Goal: Check status: Check status

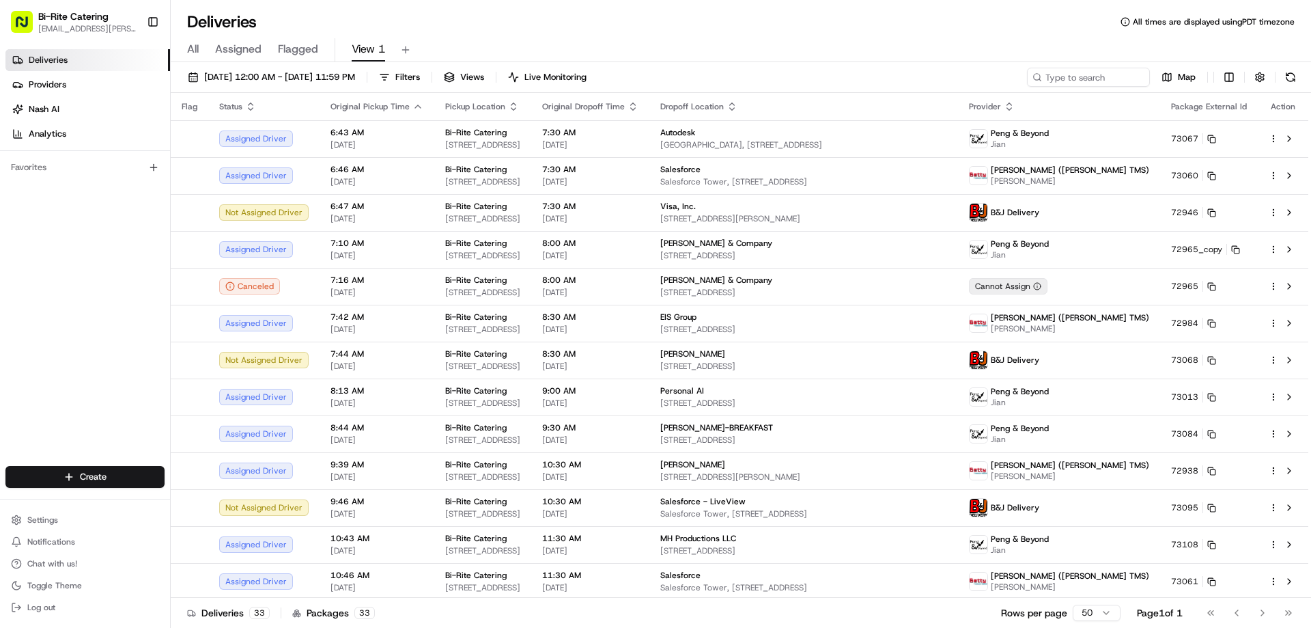
click at [740, 34] on div "All Assigned Flagged View 1" at bounding box center [741, 47] width 1140 height 29
click at [292, 73] on span "[DATE] 12:00 AM - [DATE] 11:59 PM" at bounding box center [279, 77] width 151 height 12
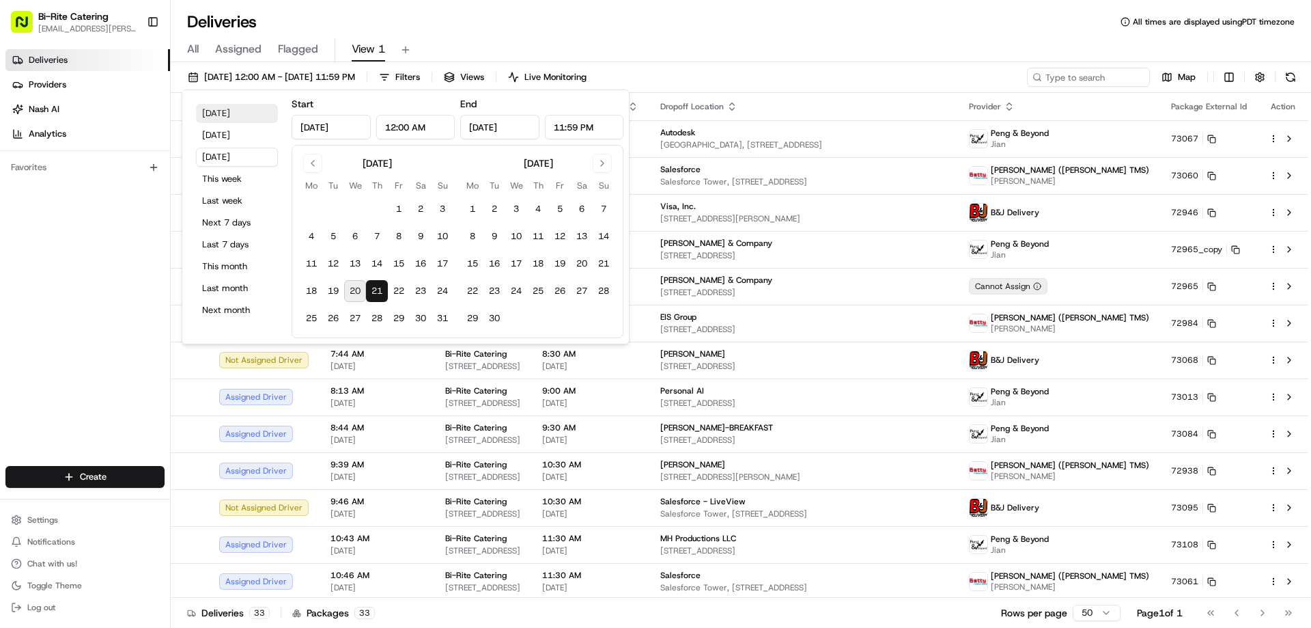
click at [211, 108] on button "[DATE]" at bounding box center [237, 113] width 82 height 19
type input "[DATE]"
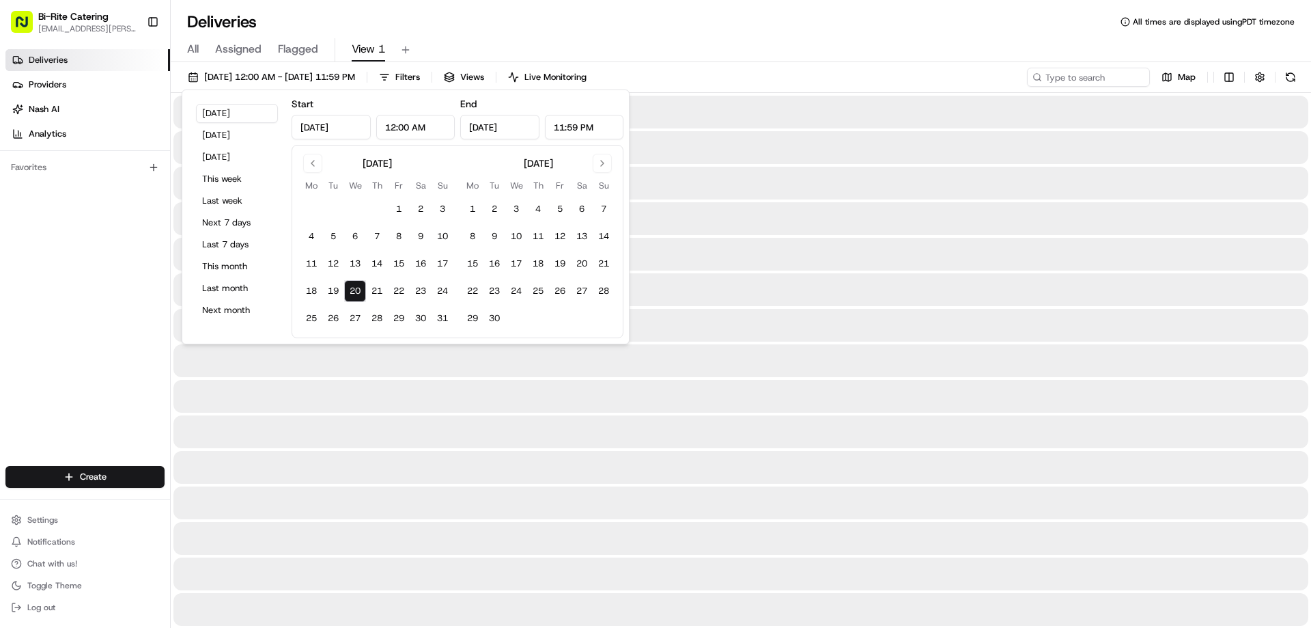
click at [760, 48] on div "All Assigned Flagged View 1" at bounding box center [741, 50] width 1140 height 24
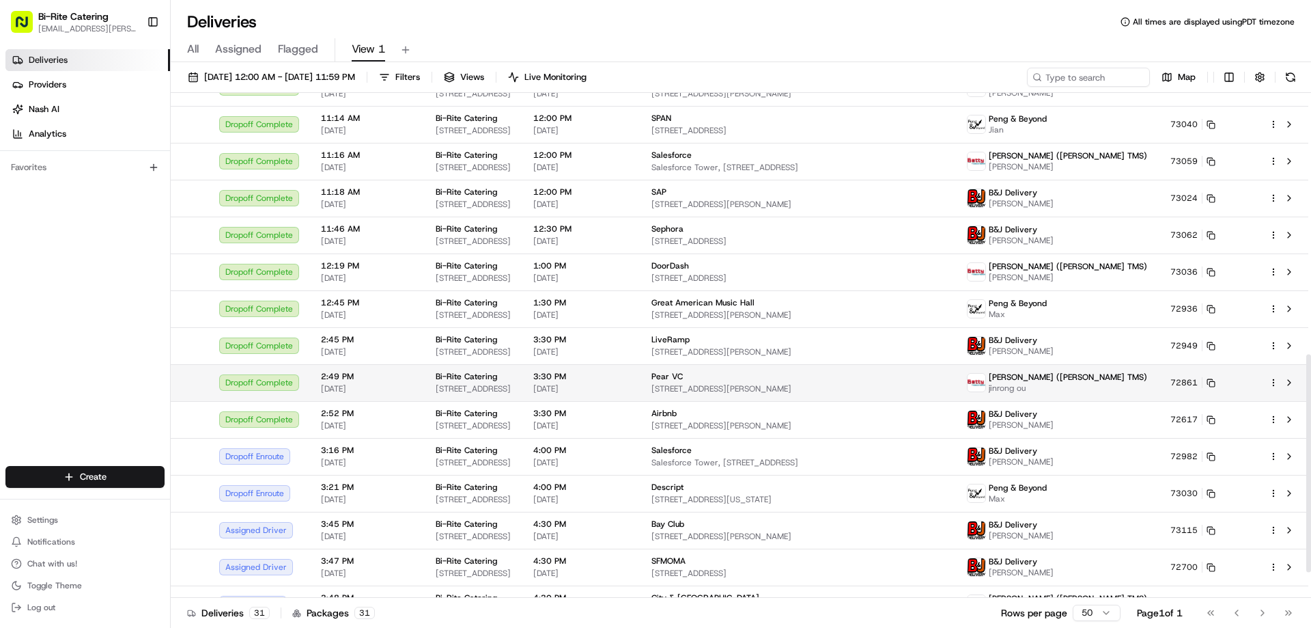
scroll to position [615, 0]
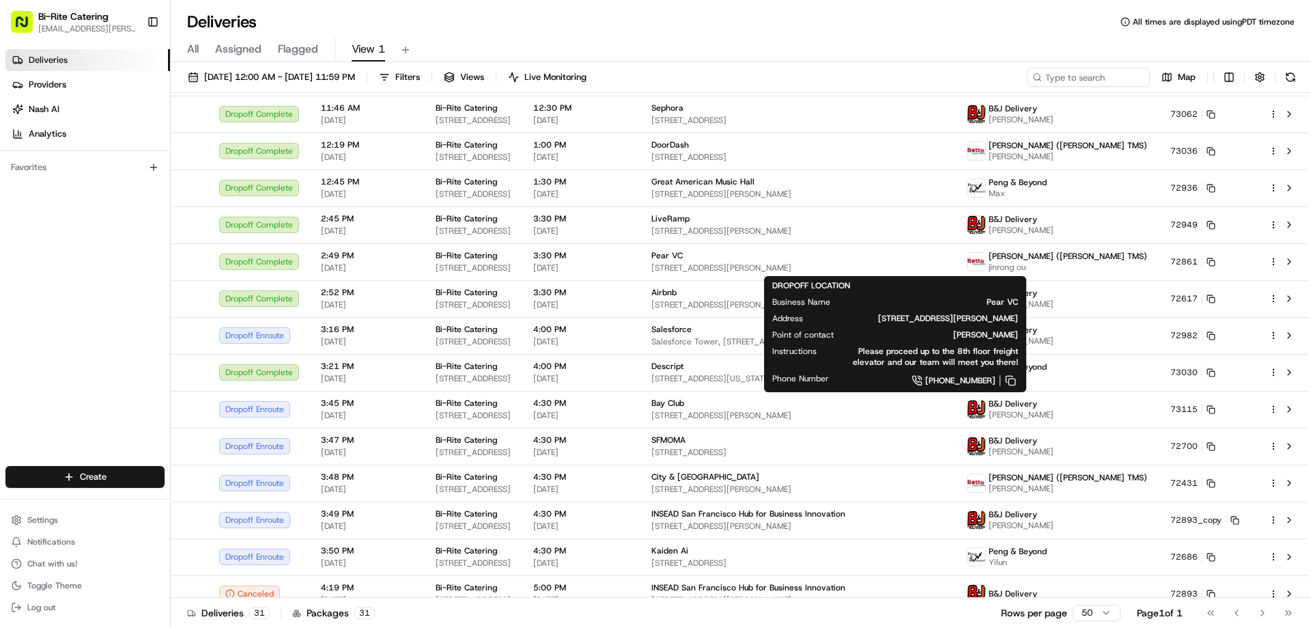
click at [352, 38] on button "View 1" at bounding box center [368, 49] width 33 height 23
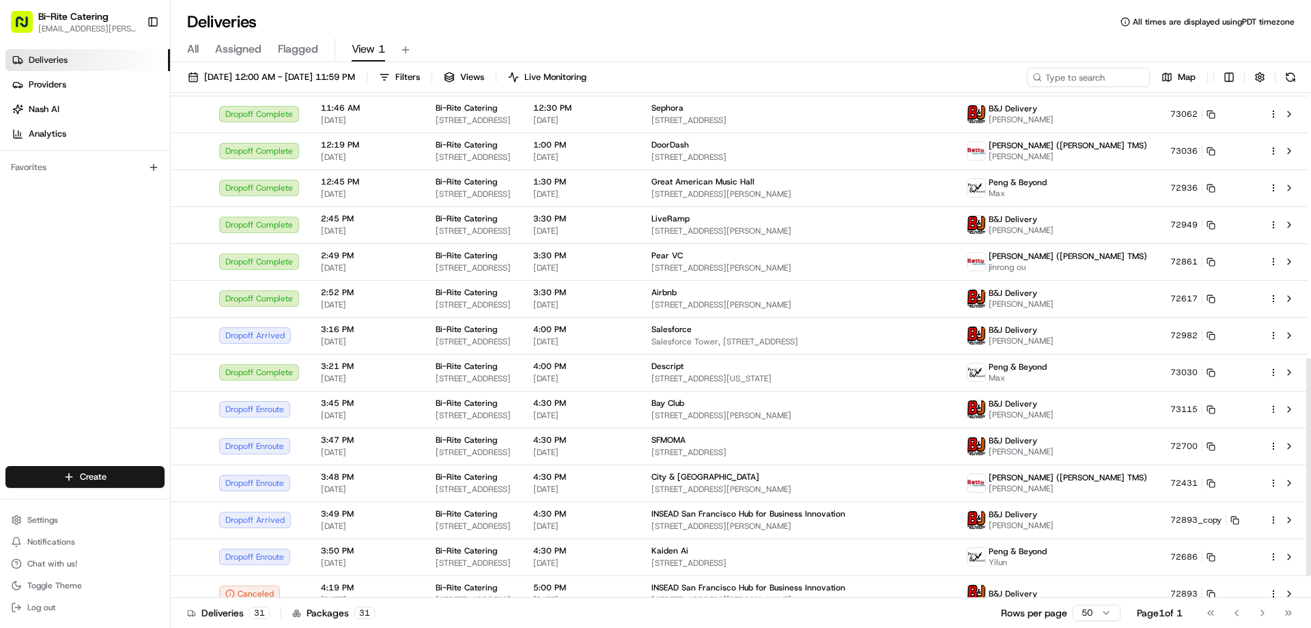
click at [567, 14] on div "Deliveries All times are displayed using PDT timezone" at bounding box center [741, 22] width 1140 height 22
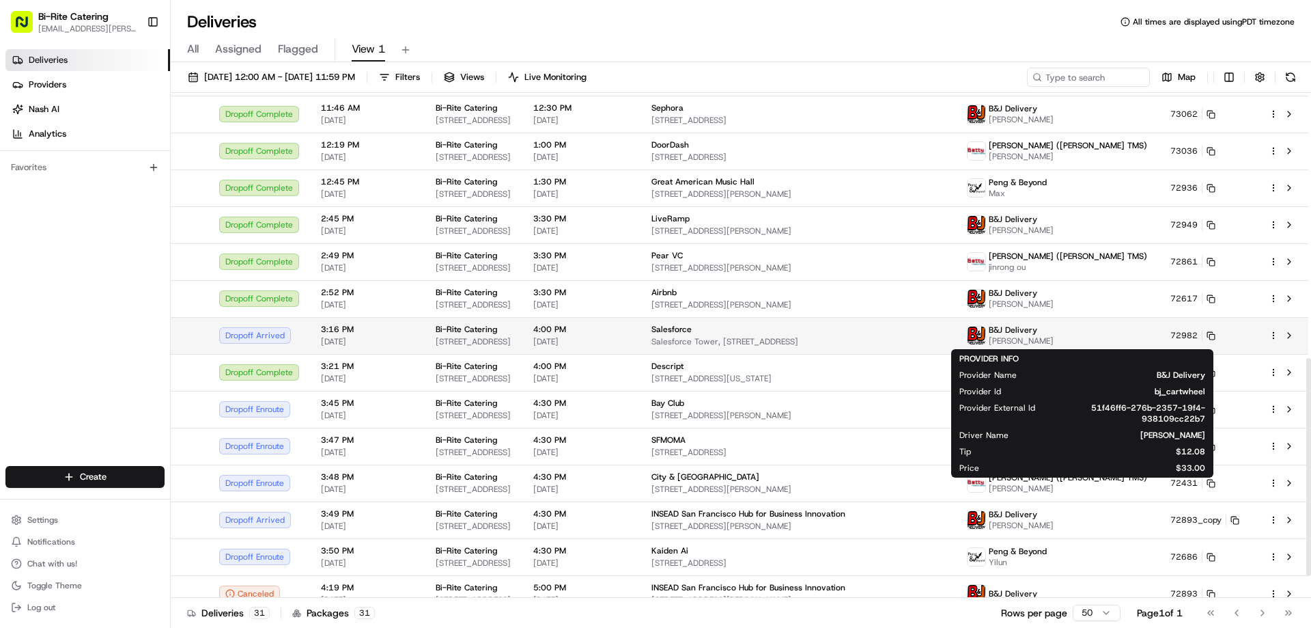
click at [1037, 334] on span "B&J Delivery" at bounding box center [1013, 329] width 48 height 11
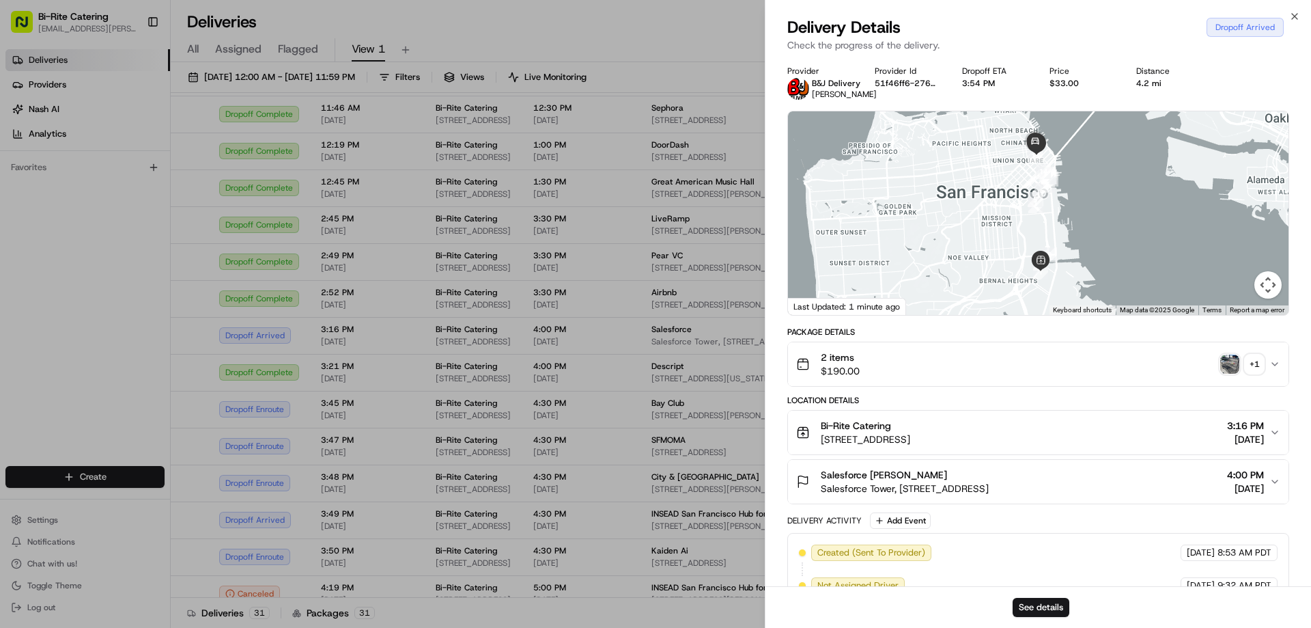
click at [1246, 361] on div "+ 1" at bounding box center [1254, 363] width 19 height 19
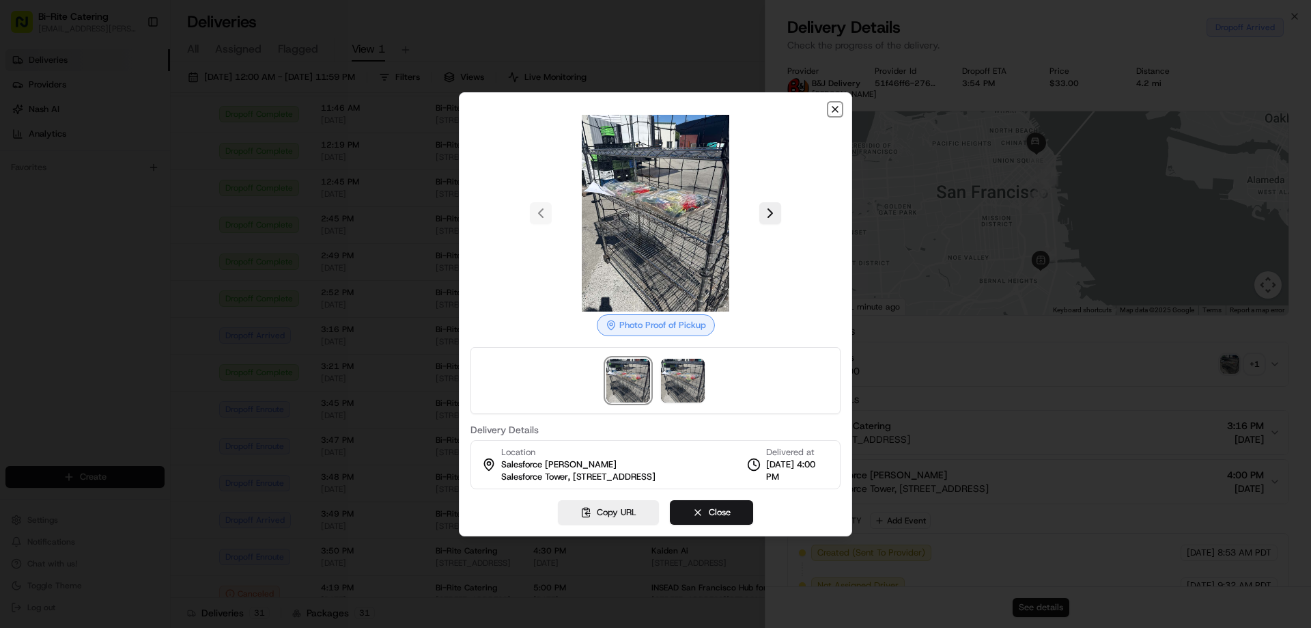
click at [834, 104] on icon "button" at bounding box center [835, 109] width 11 height 11
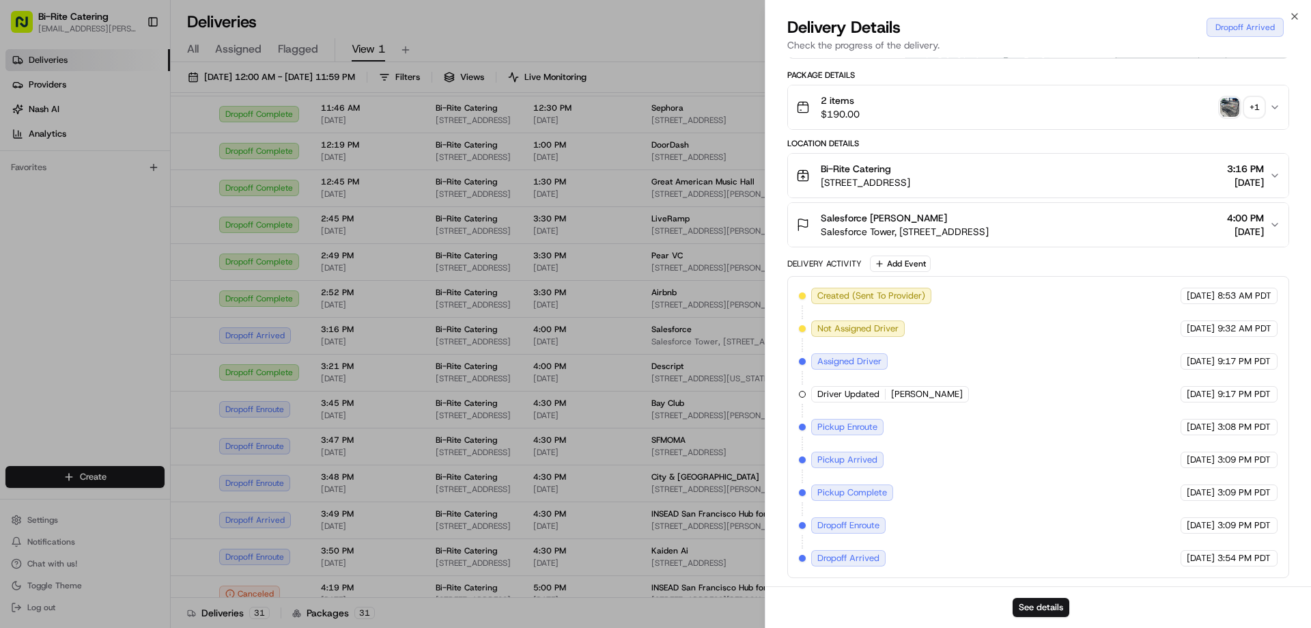
scroll to position [0, 0]
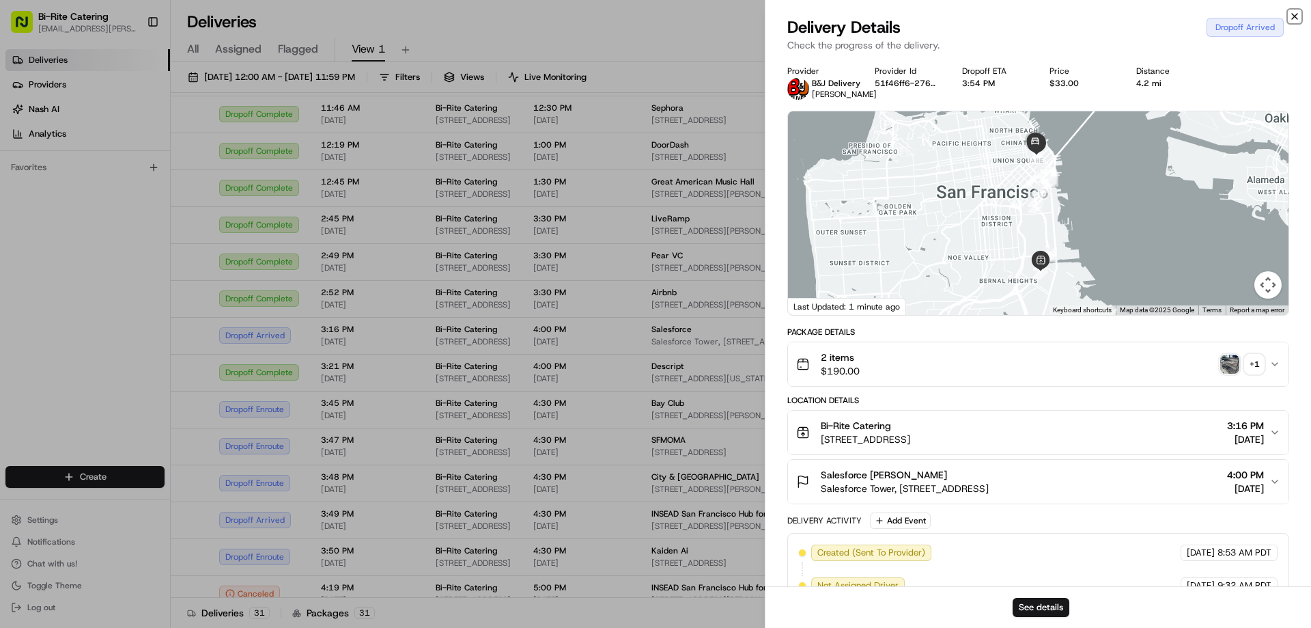
click at [1297, 16] on icon "button" at bounding box center [1294, 16] width 11 height 11
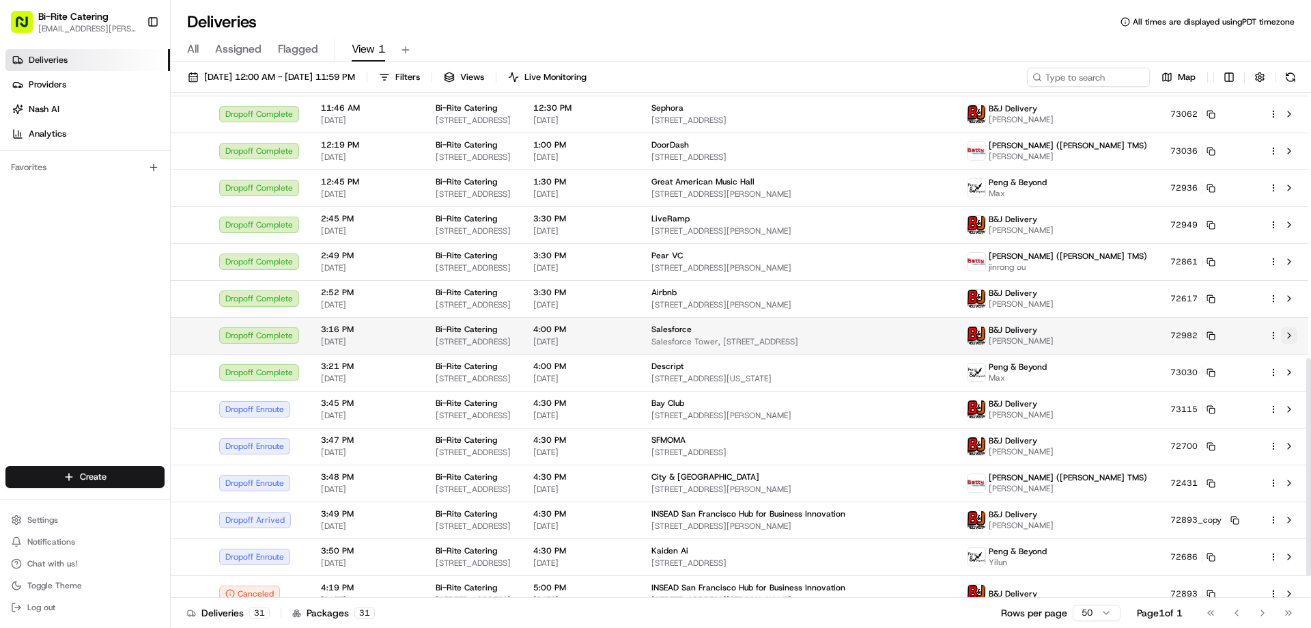
click at [1292, 340] on button at bounding box center [1289, 335] width 16 height 16
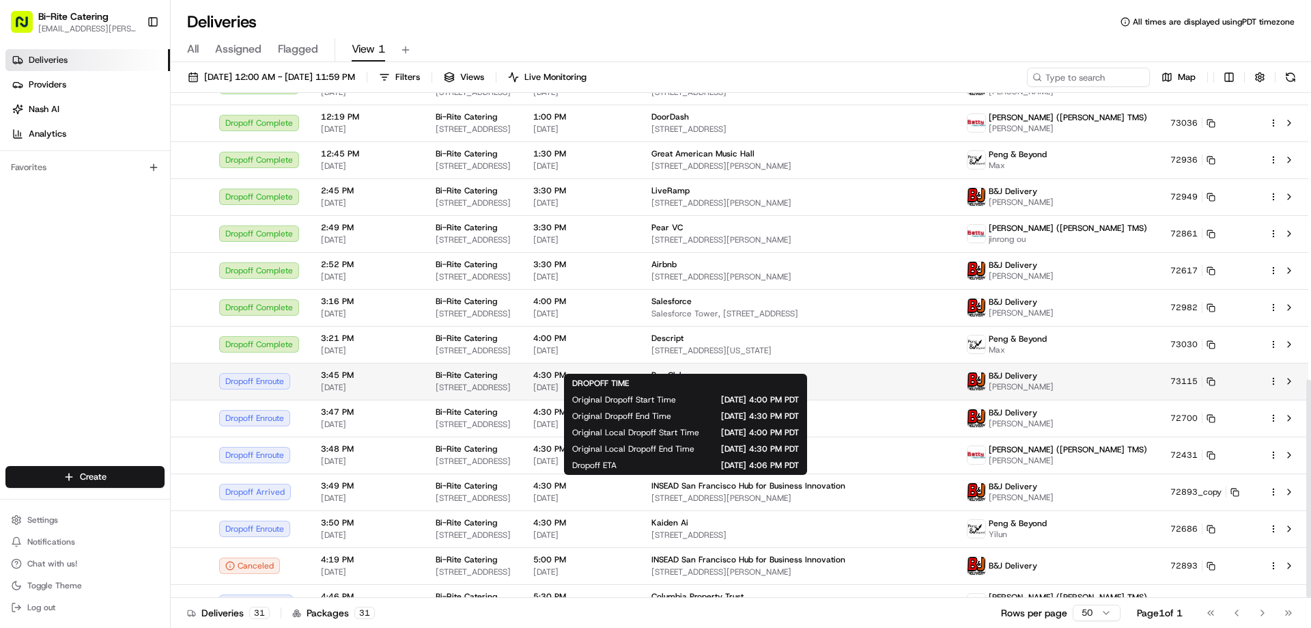
scroll to position [666, 0]
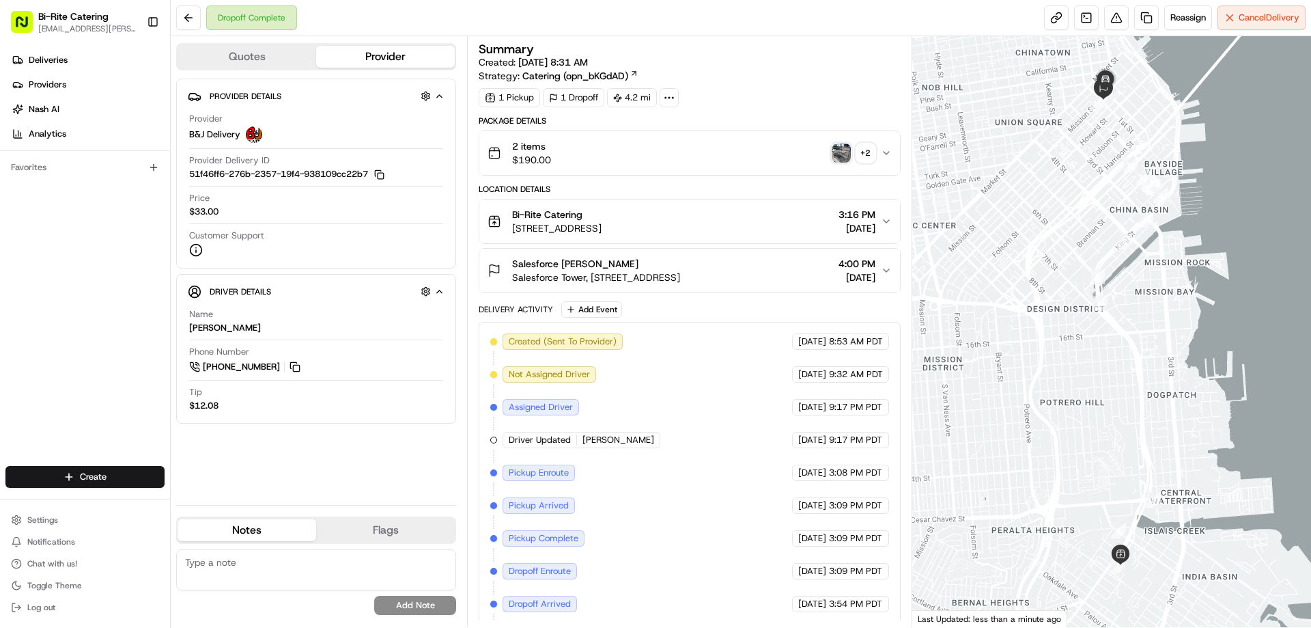
click at [843, 159] on img "button" at bounding box center [841, 152] width 19 height 19
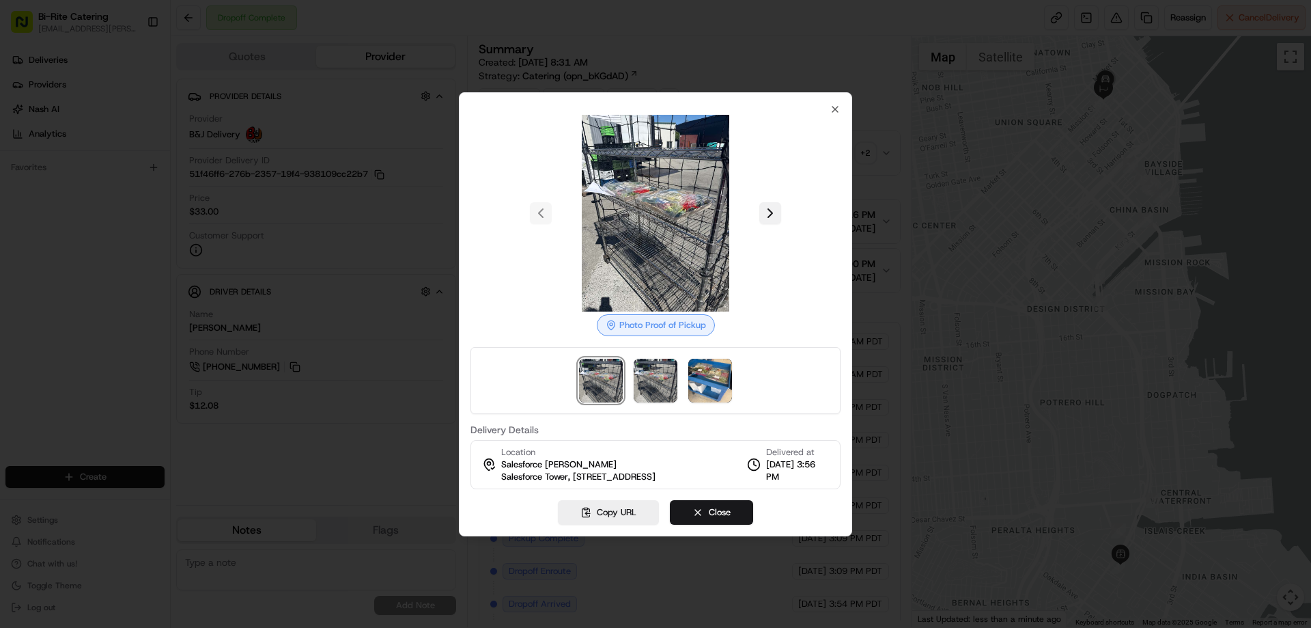
click at [774, 212] on button at bounding box center [770, 213] width 22 height 22
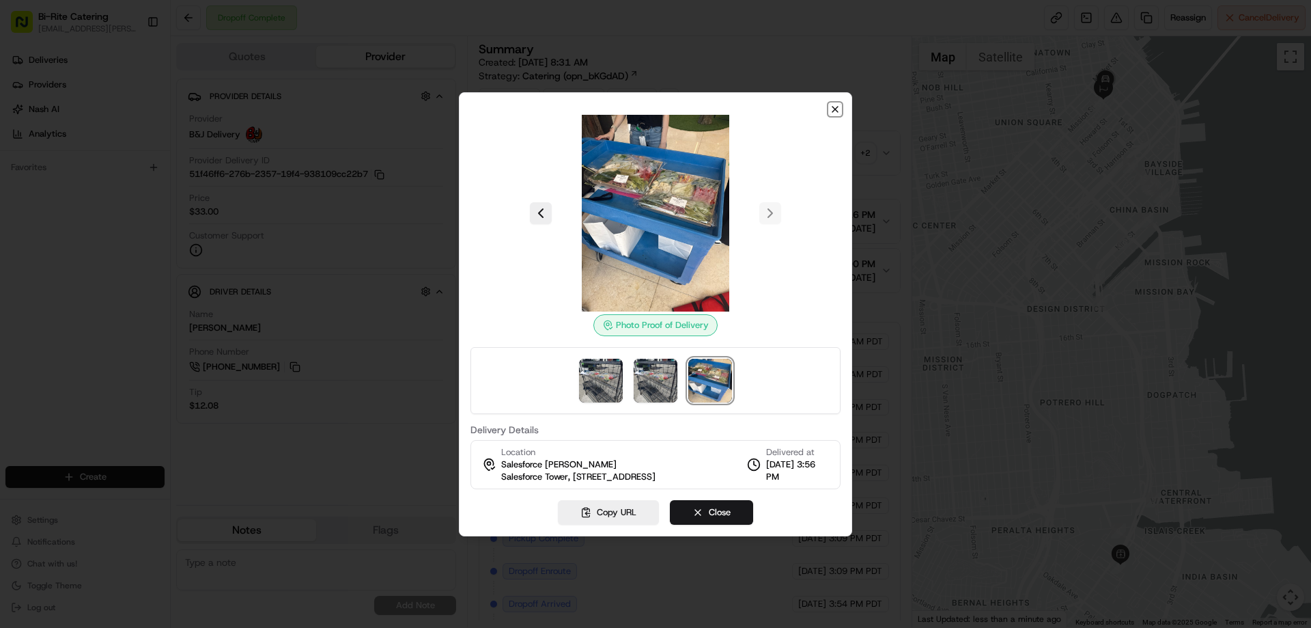
click at [832, 107] on icon "button" at bounding box center [834, 109] width 5 height 5
